Goal: Task Accomplishment & Management: Complete application form

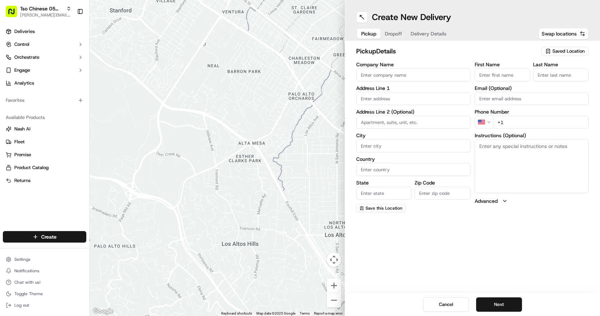
click at [551, 54] on div "Saved Location" at bounding box center [564, 51] width 47 height 9
click at [545, 81] on span "(05) Tso Chinese Takeout & Delivery (05)" at bounding box center [553, 78] width 88 height 6
type input "(05) Tso Chinese Takeout & Delivery"
type input "[STREET_ADDRESS][PERSON_NAME]"
type input "Ste 100"
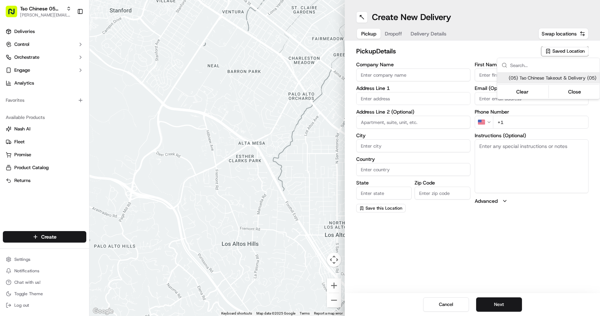
type input "Austin"
type input "US"
type input "[GEOGRAPHIC_DATA]"
type input "78748"
type input "Tso Chinese"
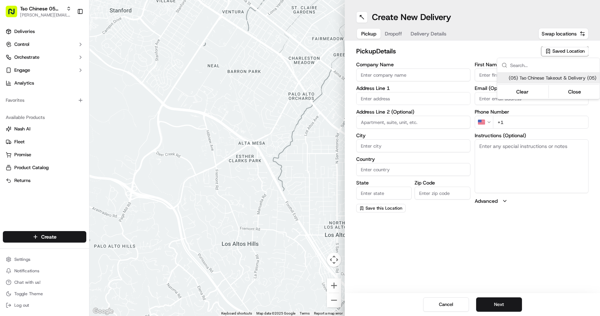
type input "[PERSON_NAME] Manager"
type input "[EMAIL_ADDRESS][DOMAIN_NAME]"
type input "[PHONE_NUMBER]"
type textarea "Submit a picture displaying address & food as Proof of Delivery. Envía una foto…"
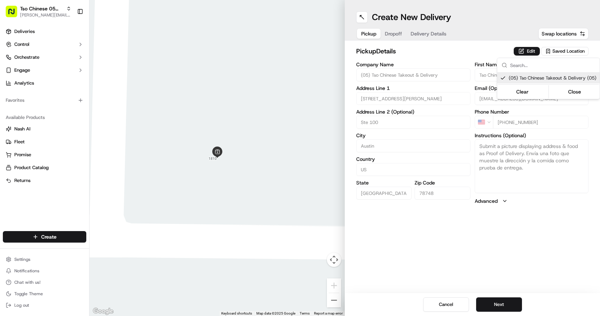
click at [443, 45] on html "Tso Chinese 05 Menchaca [EMAIL_ADDRESS][DOMAIN_NAME] Toggle Sidebar Deliveries …" at bounding box center [300, 158] width 600 height 316
click at [396, 33] on span "Dropoff" at bounding box center [393, 33] width 17 height 7
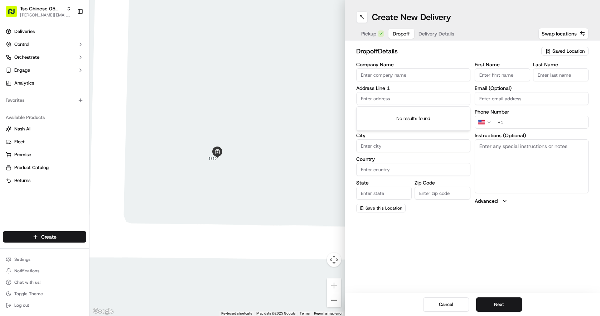
click at [423, 103] on input "text" at bounding box center [413, 98] width 114 height 13
paste input "1817 Morts Pl"
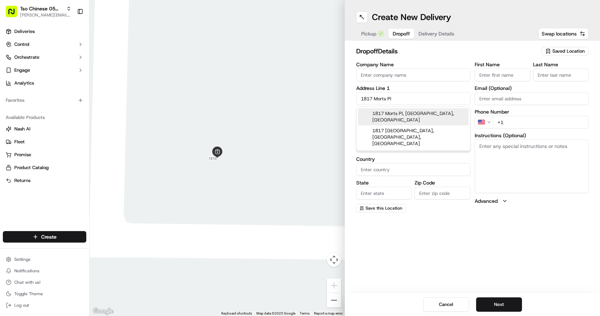
click at [437, 113] on div "1817 Morts Pl, [GEOGRAPHIC_DATA], [GEOGRAPHIC_DATA]" at bounding box center [413, 116] width 111 height 17
type input "[STREET_ADDRESS]"
type input "Manchaca"
type input "[GEOGRAPHIC_DATA]"
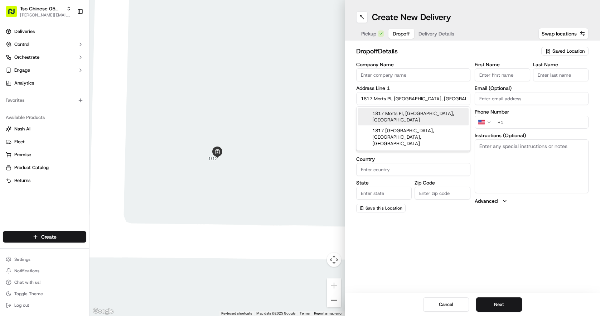
type input "78652"
type input "1817 Morts Place"
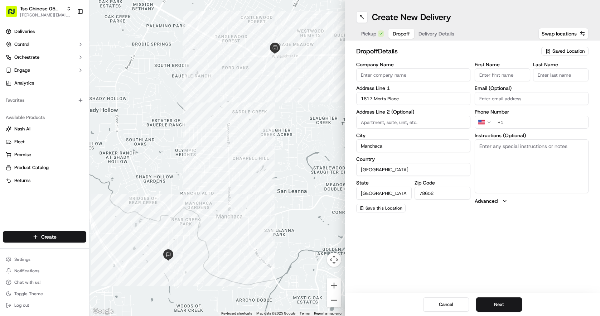
click at [491, 82] on div "First Name Last Name Email (Optional) Phone Number US +1 Instructions (Optional…" at bounding box center [532, 137] width 114 height 150
click at [491, 77] on input "First Name" at bounding box center [503, 74] width 56 height 13
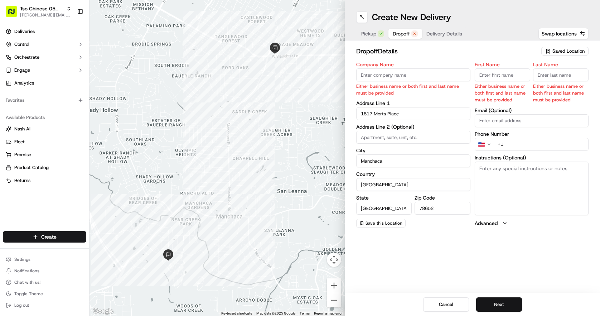
paste input "[PERSON_NAME]"
type input "[PERSON_NAME]"
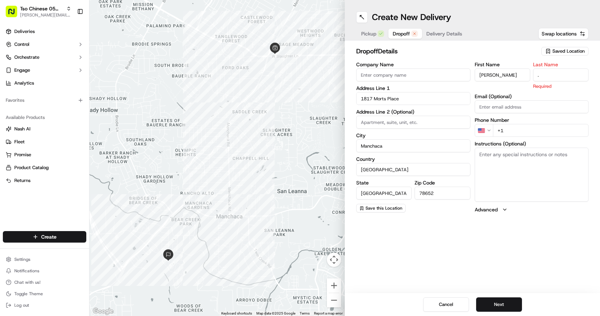
type input "."
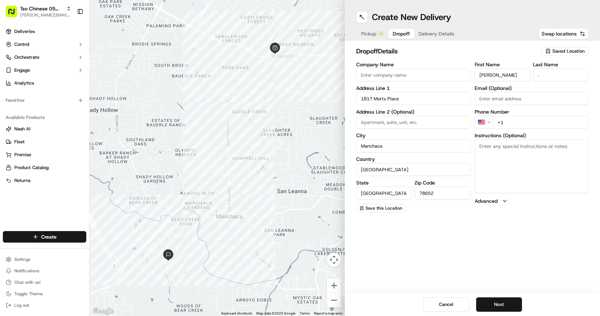
click at [512, 126] on input "+1" at bounding box center [541, 122] width 96 height 13
click at [507, 126] on input "+1" at bounding box center [541, 122] width 96 height 13
paste input "[PHONE_NUMBER]"
type input "[PHONE_NUMBER]"
click at [534, 189] on textarea "Instructions (Optional)" at bounding box center [532, 166] width 114 height 54
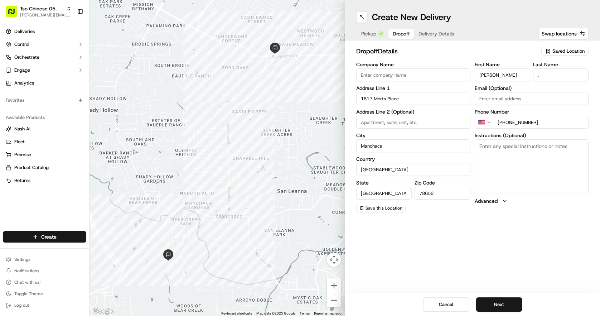
click at [445, 31] on span "Delivery Details" at bounding box center [437, 33] width 36 height 7
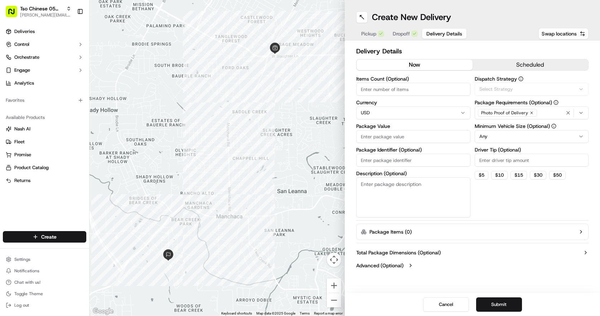
click at [445, 31] on span "Delivery Details" at bounding box center [444, 33] width 36 height 7
click at [397, 157] on input "Package Identifier (Optional)" at bounding box center [413, 160] width 114 height 13
paste input "#SRYIUSJ"
click at [366, 157] on input "#SRYIUSJ" at bounding box center [413, 160] width 114 height 13
type input "SRYIUSJ"
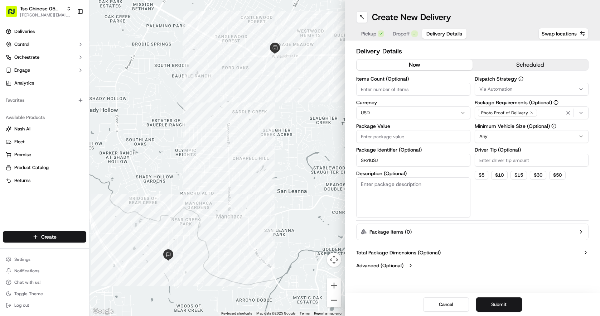
click at [513, 158] on input "Driver Tip (Optional)" at bounding box center [532, 160] width 114 height 13
type input "2.00"
click at [500, 86] on span "Via Automation" at bounding box center [495, 89] width 33 height 6
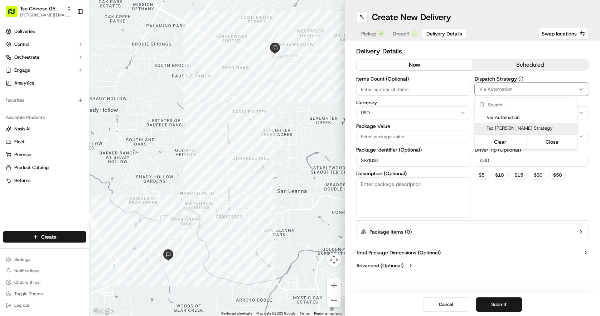
click at [514, 127] on span "Tso [PERSON_NAME] Strategy" at bounding box center [531, 128] width 88 height 6
click at [428, 92] on html "Tso Chinese 05 Menchaca [EMAIL_ADDRESS][DOMAIN_NAME] Toggle Sidebar Deliveries …" at bounding box center [300, 158] width 600 height 316
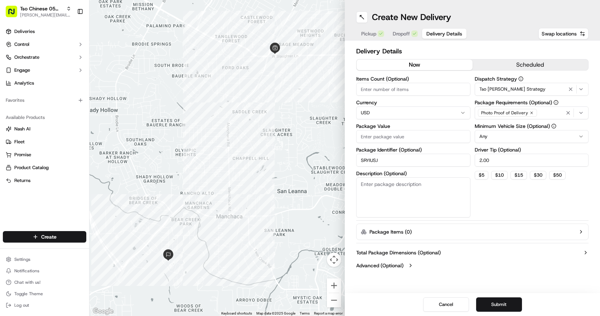
click at [428, 92] on input "Items Count (Optional)" at bounding box center [413, 89] width 114 height 13
type input "6"
click at [420, 136] on input "Package Value" at bounding box center [413, 136] width 114 height 13
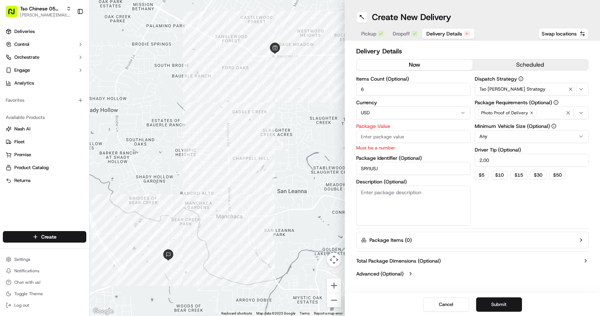
paste input "80.11"
type input "80.11"
click at [505, 207] on div "Dispatch Strategy Tso [PERSON_NAME] Strategy Package Requirements (Optional) Ph…" at bounding box center [532, 150] width 114 height 149
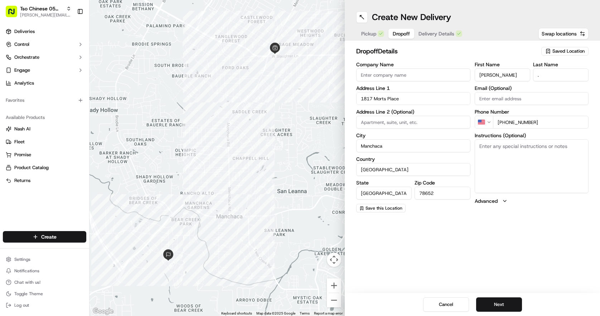
click at [408, 38] on button "Dropoff" at bounding box center [402, 34] width 26 height 10
click at [372, 22] on h1 "Create New Delivery" at bounding box center [411, 16] width 79 height 11
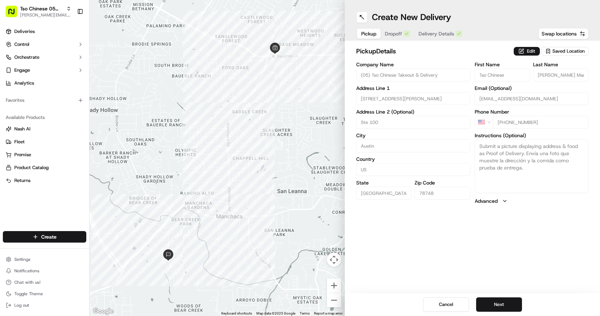
click at [370, 34] on span "Pickup" at bounding box center [368, 33] width 15 height 7
click at [508, 295] on div "Cancel Next" at bounding box center [472, 304] width 255 height 23
click at [505, 300] on button "Next" at bounding box center [499, 304] width 46 height 14
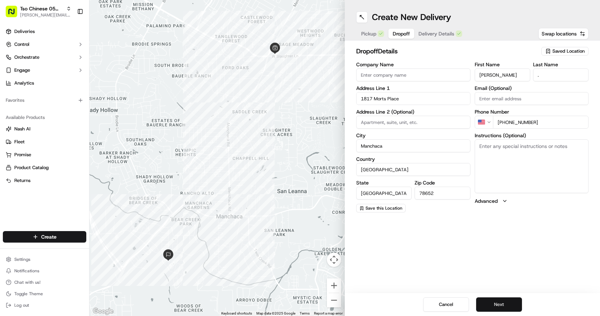
click at [505, 300] on button "Next" at bounding box center [499, 304] width 46 height 14
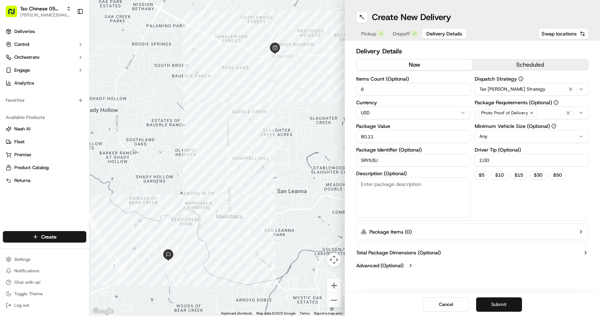
click at [505, 300] on button "Submit" at bounding box center [499, 304] width 46 height 14
